Goal: Communication & Community: Answer question/provide support

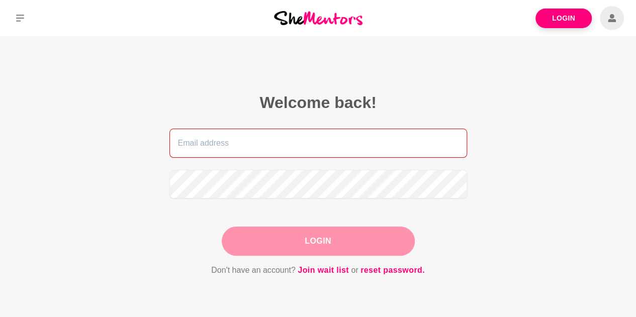
type input "[PERSON_NAME][EMAIL_ADDRESS][DOMAIN_NAME]"
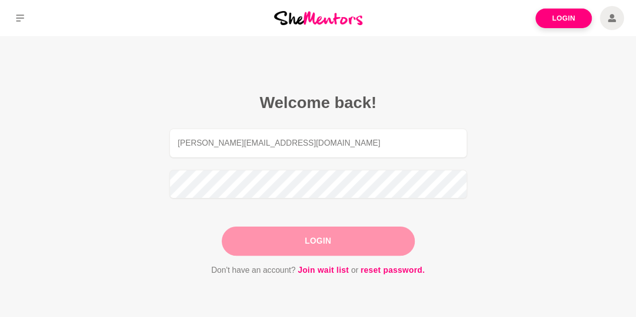
click at [322, 245] on button "Login" at bounding box center [318, 241] width 193 height 29
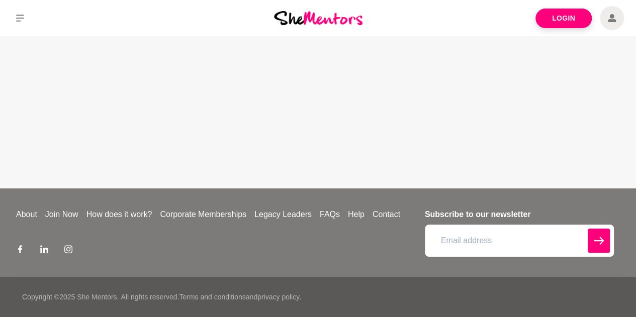
type input "[PERSON_NAME][EMAIL_ADDRESS][DOMAIN_NAME]"
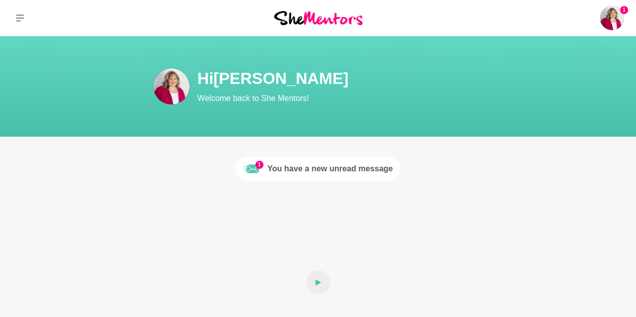
click at [315, 164] on div "You have a new unread message" at bounding box center [331, 169] width 126 height 12
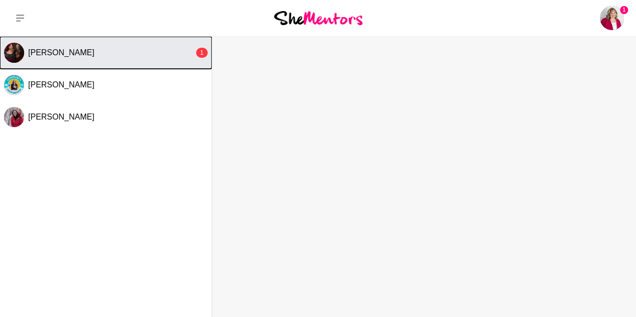
click at [135, 53] on div "[PERSON_NAME]" at bounding box center [111, 53] width 166 height 10
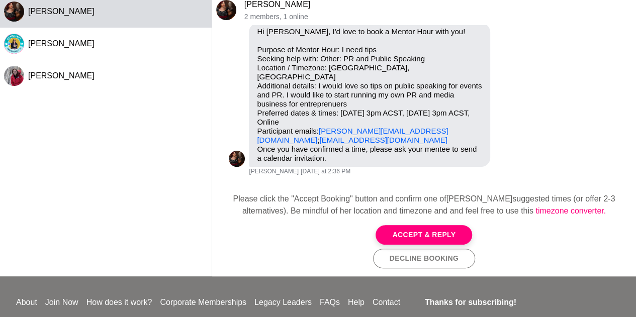
scroll to position [40, 0]
